Goal: Task Accomplishment & Management: Manage account settings

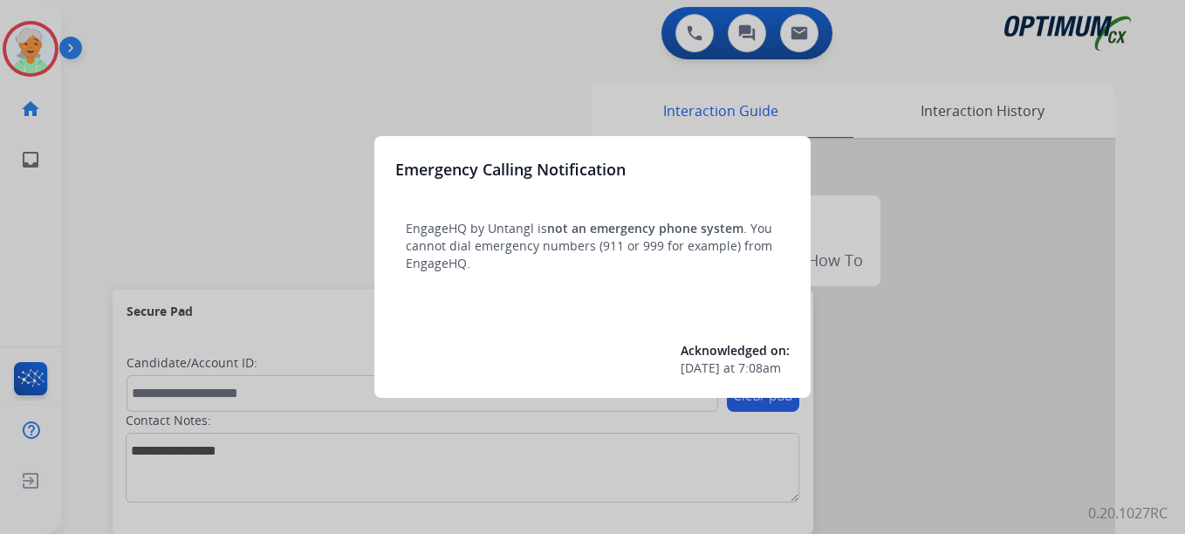
click at [24, 55] on div at bounding box center [592, 267] width 1185 height 534
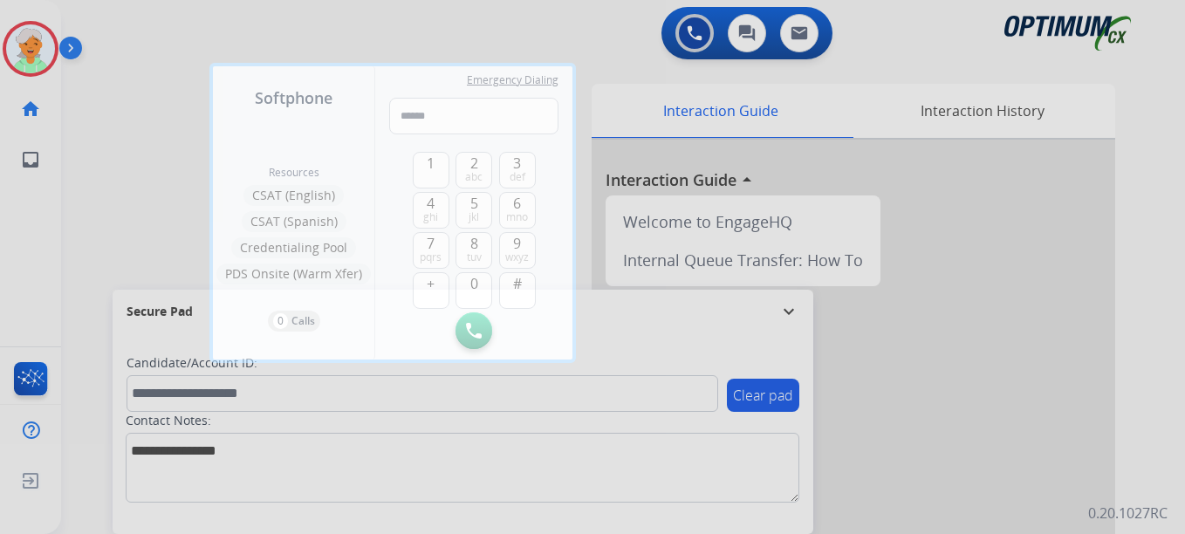
click at [24, 55] on div at bounding box center [592, 267] width 1185 height 534
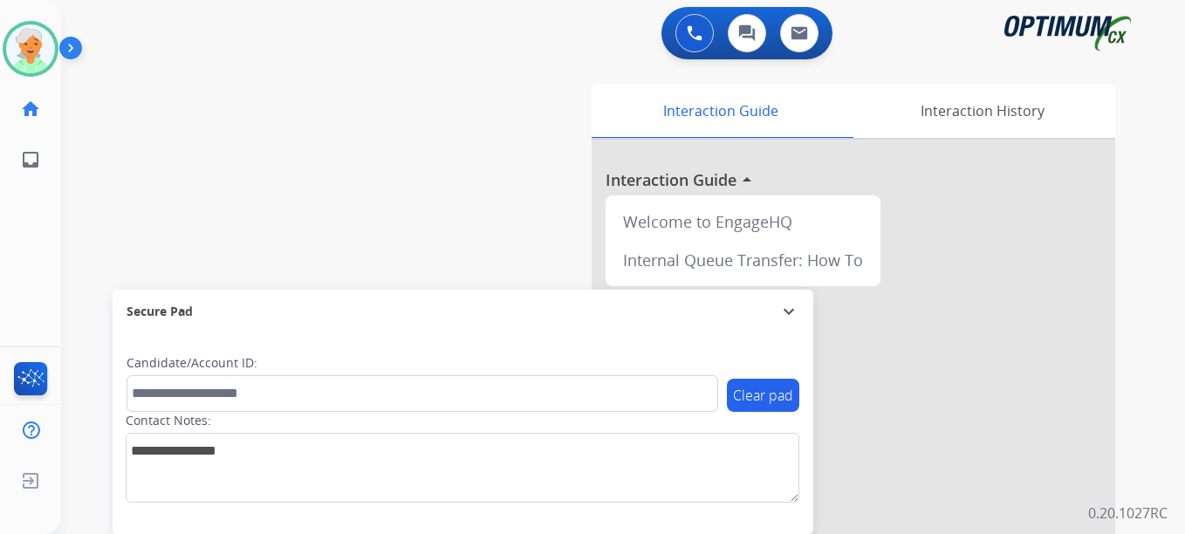
click at [24, 55] on img at bounding box center [30, 48] width 49 height 49
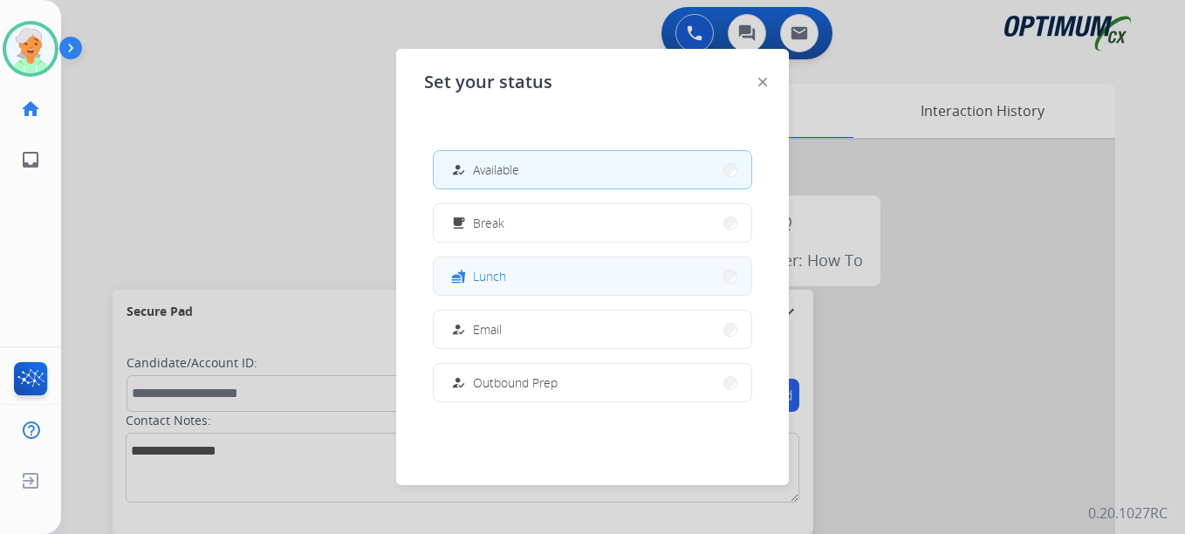
click at [461, 265] on button "fastfood Lunch" at bounding box center [593, 276] width 318 height 38
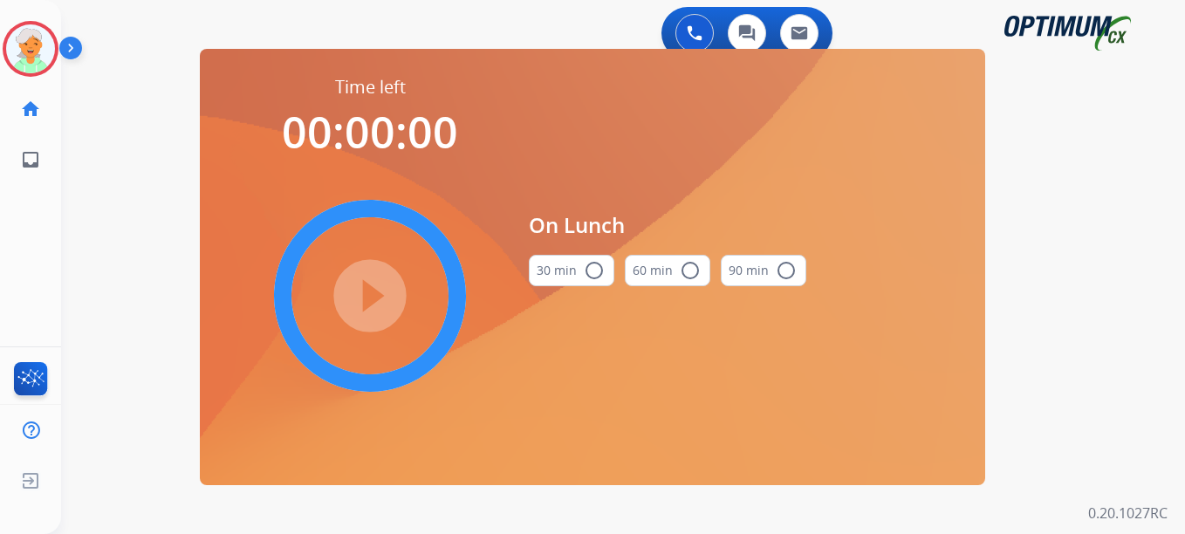
click at [593, 266] on mat-icon "radio_button_unchecked" at bounding box center [594, 270] width 21 height 21
click at [370, 291] on mat-icon "play_circle_filled" at bounding box center [370, 295] width 21 height 21
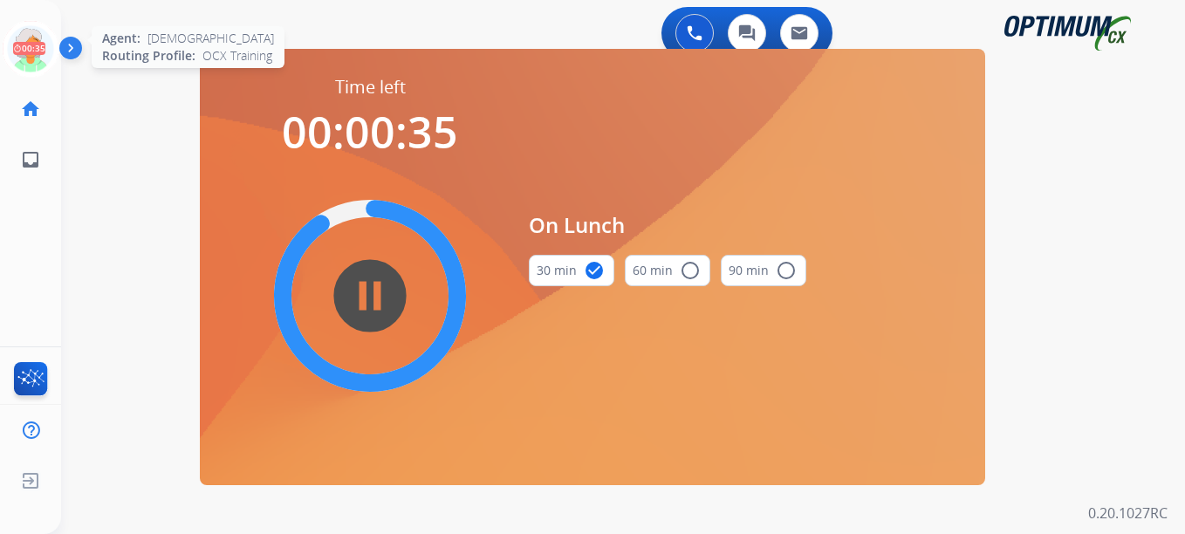
click at [22, 44] on icon at bounding box center [31, 49] width 57 height 57
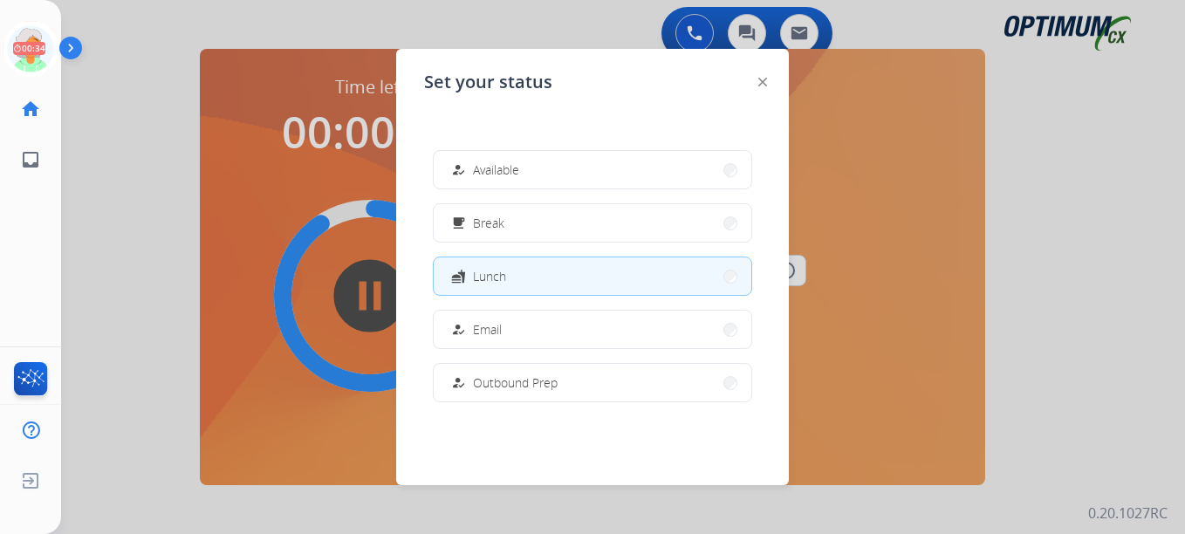
click at [534, 330] on button "how_to_reg Email" at bounding box center [593, 330] width 318 height 38
